Goal: Task Accomplishment & Management: Manage account settings

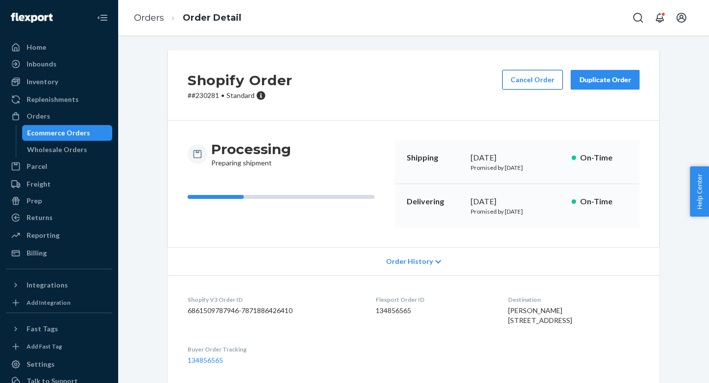
click at [528, 77] on button "Cancel Order" at bounding box center [532, 80] width 61 height 20
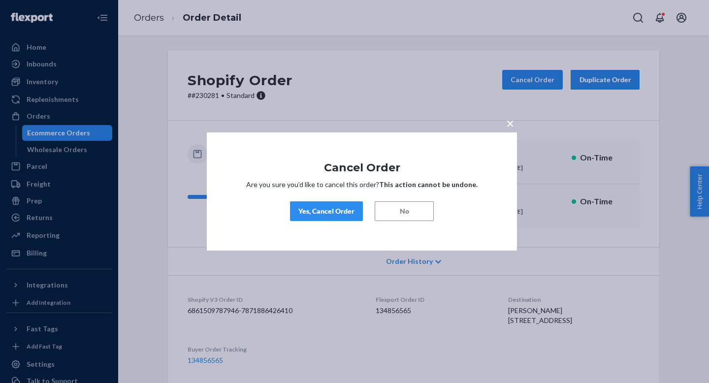
click at [342, 208] on div "Yes, Cancel Order" at bounding box center [327, 211] width 56 height 10
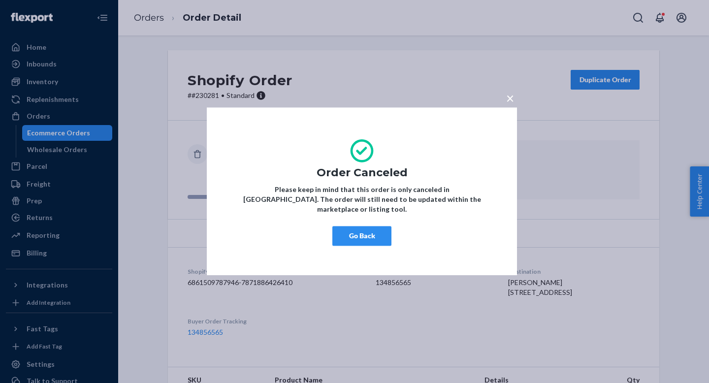
click at [512, 103] on span "×" at bounding box center [510, 98] width 8 height 17
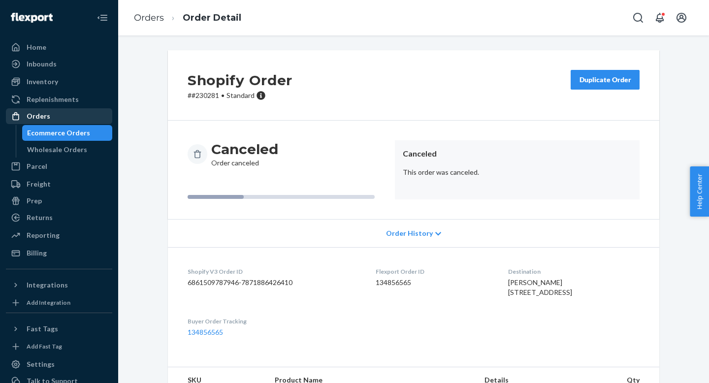
click at [45, 118] on div "Orders" at bounding box center [39, 116] width 24 height 10
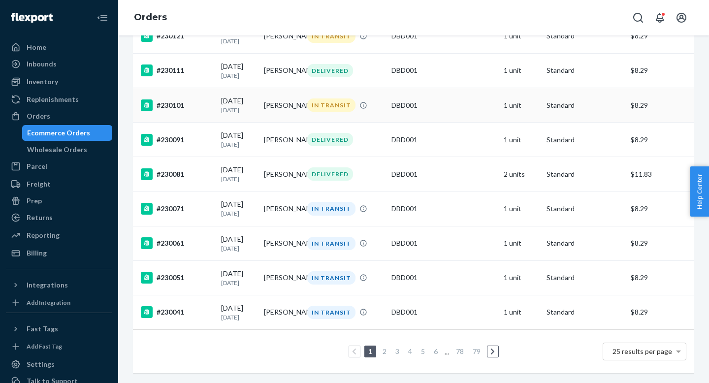
scroll to position [696, 0]
click at [384, 354] on link "2" at bounding box center [385, 351] width 8 height 8
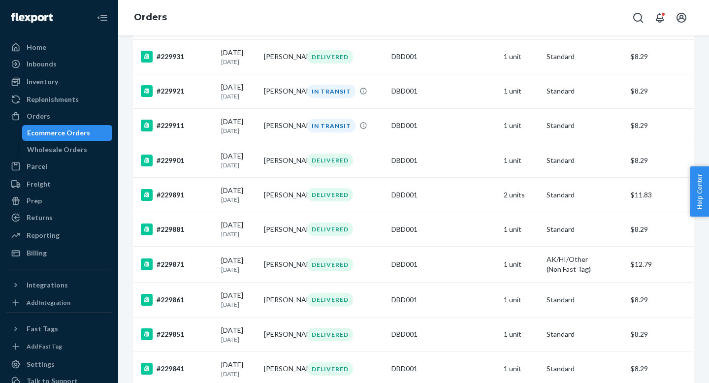
scroll to position [714, 0]
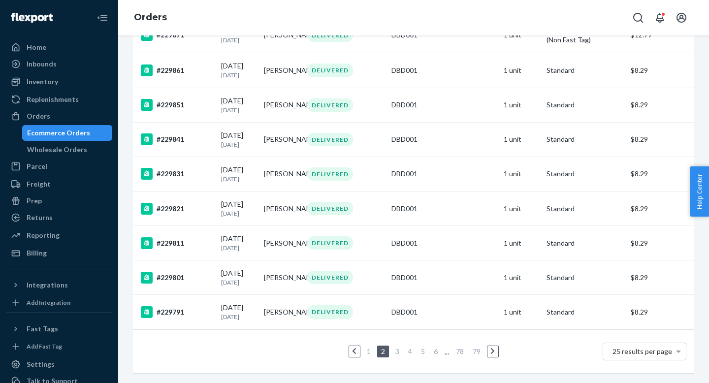
click at [367, 353] on link "1" at bounding box center [369, 351] width 8 height 8
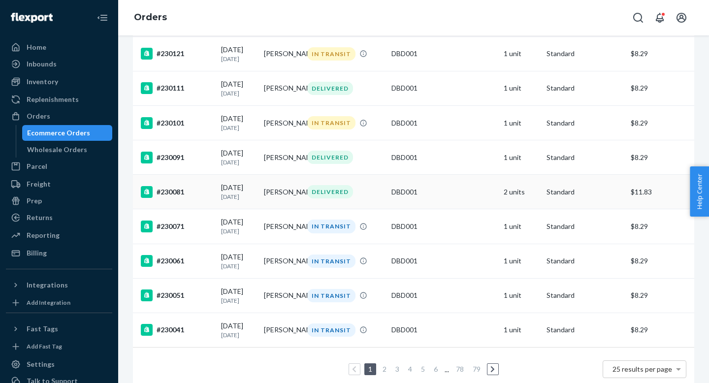
scroll to position [617, 0]
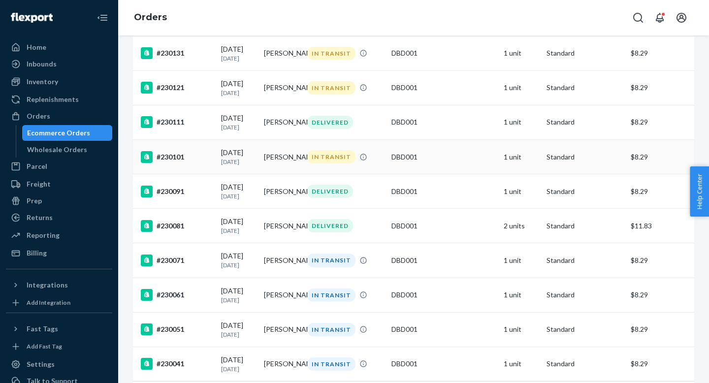
click at [256, 166] on div "[DATE] [DATE]" at bounding box center [238, 157] width 35 height 18
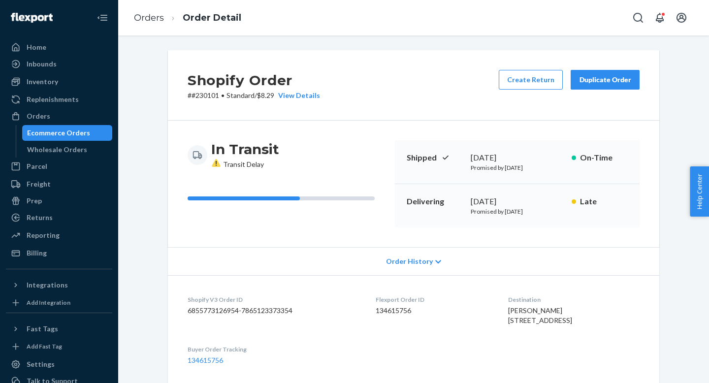
click at [217, 160] on icon at bounding box center [216, 163] width 8 height 8
click at [237, 166] on span "Transit Delay" at bounding box center [237, 164] width 53 height 8
click at [219, 166] on icon at bounding box center [216, 163] width 8 height 8
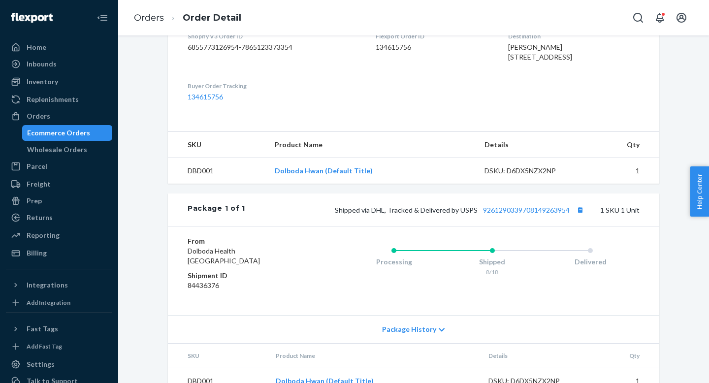
scroll to position [262, 0]
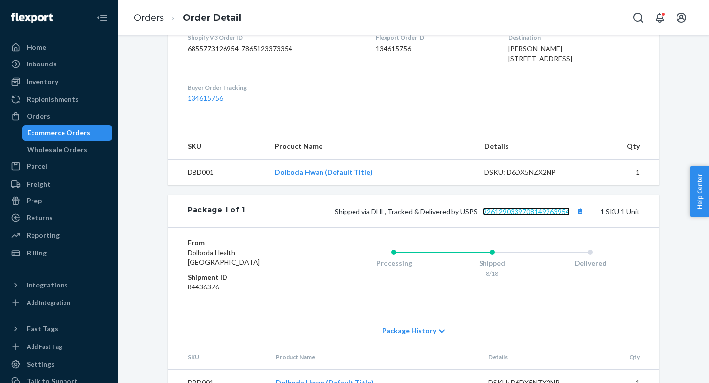
click at [511, 216] on link "9261290339708149263954" at bounding box center [526, 211] width 87 height 8
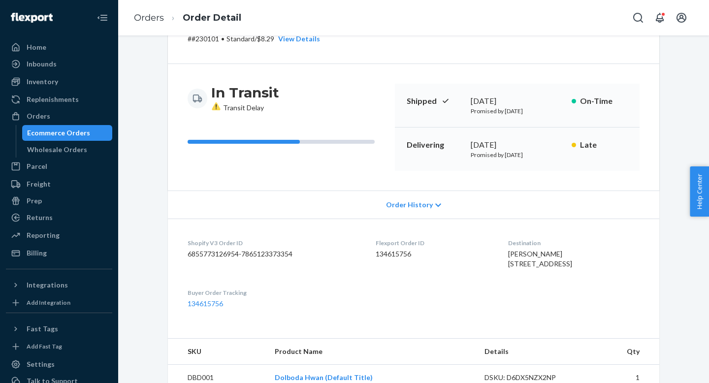
scroll to position [0, 0]
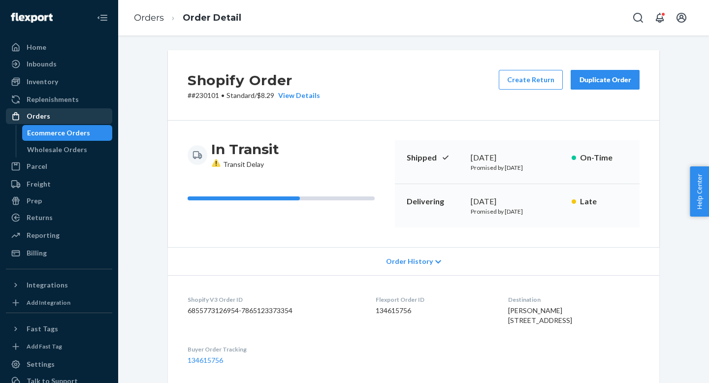
click at [33, 116] on div "Orders" at bounding box center [39, 116] width 24 height 10
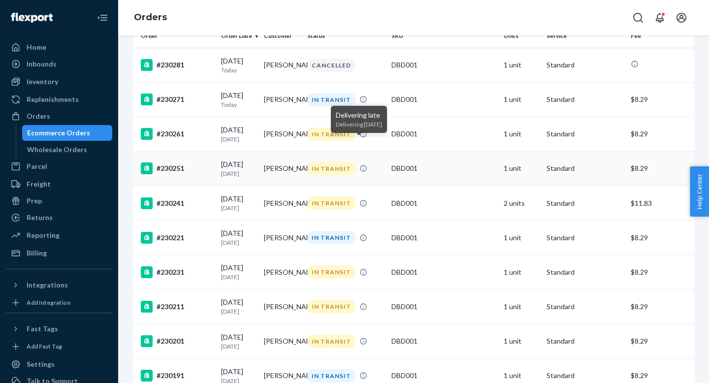
scroll to position [60, 0]
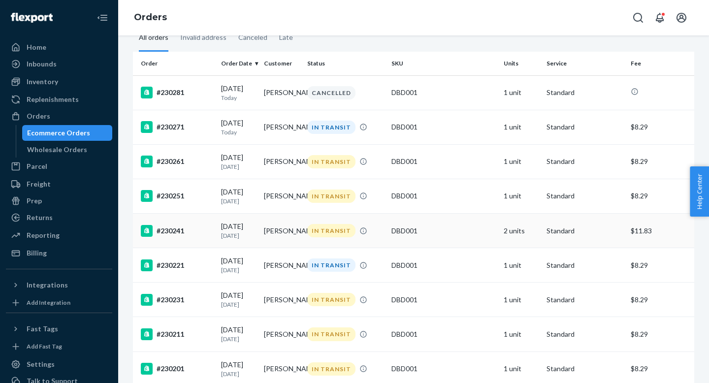
click at [298, 227] on td "[PERSON_NAME]" at bounding box center [281, 231] width 43 height 34
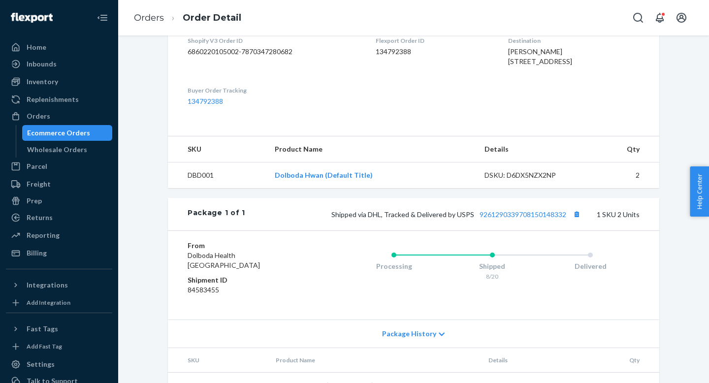
scroll to position [306, 0]
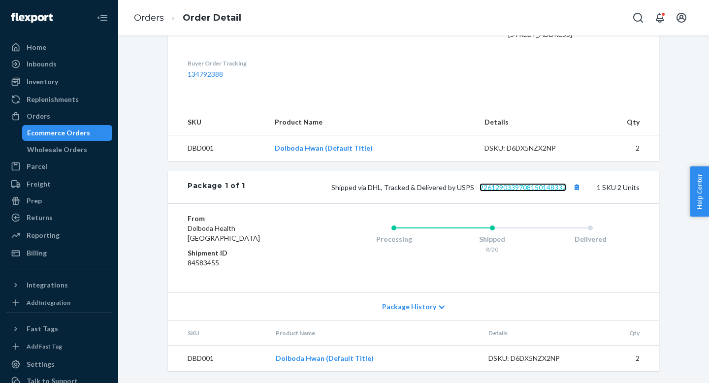
click at [515, 190] on link "9261290339708150148332" at bounding box center [523, 187] width 87 height 8
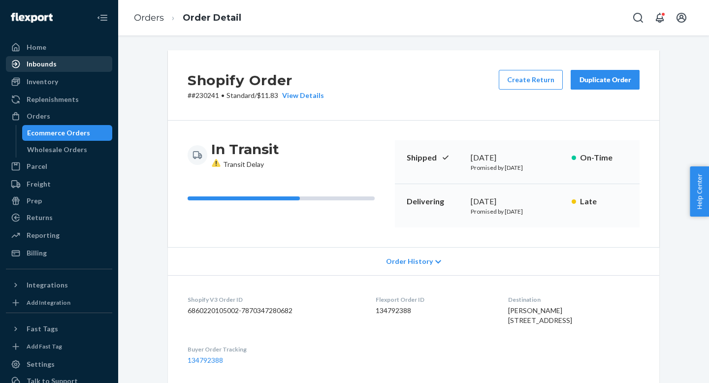
click at [54, 61] on div "Inbounds" at bounding box center [42, 64] width 30 height 10
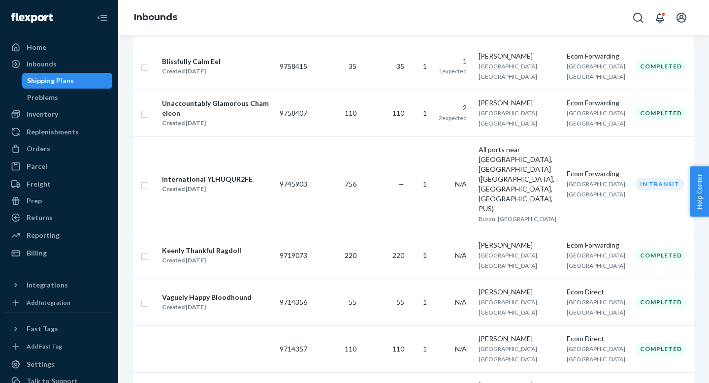
scroll to position [331, 0]
